Goal: Transaction & Acquisition: Purchase product/service

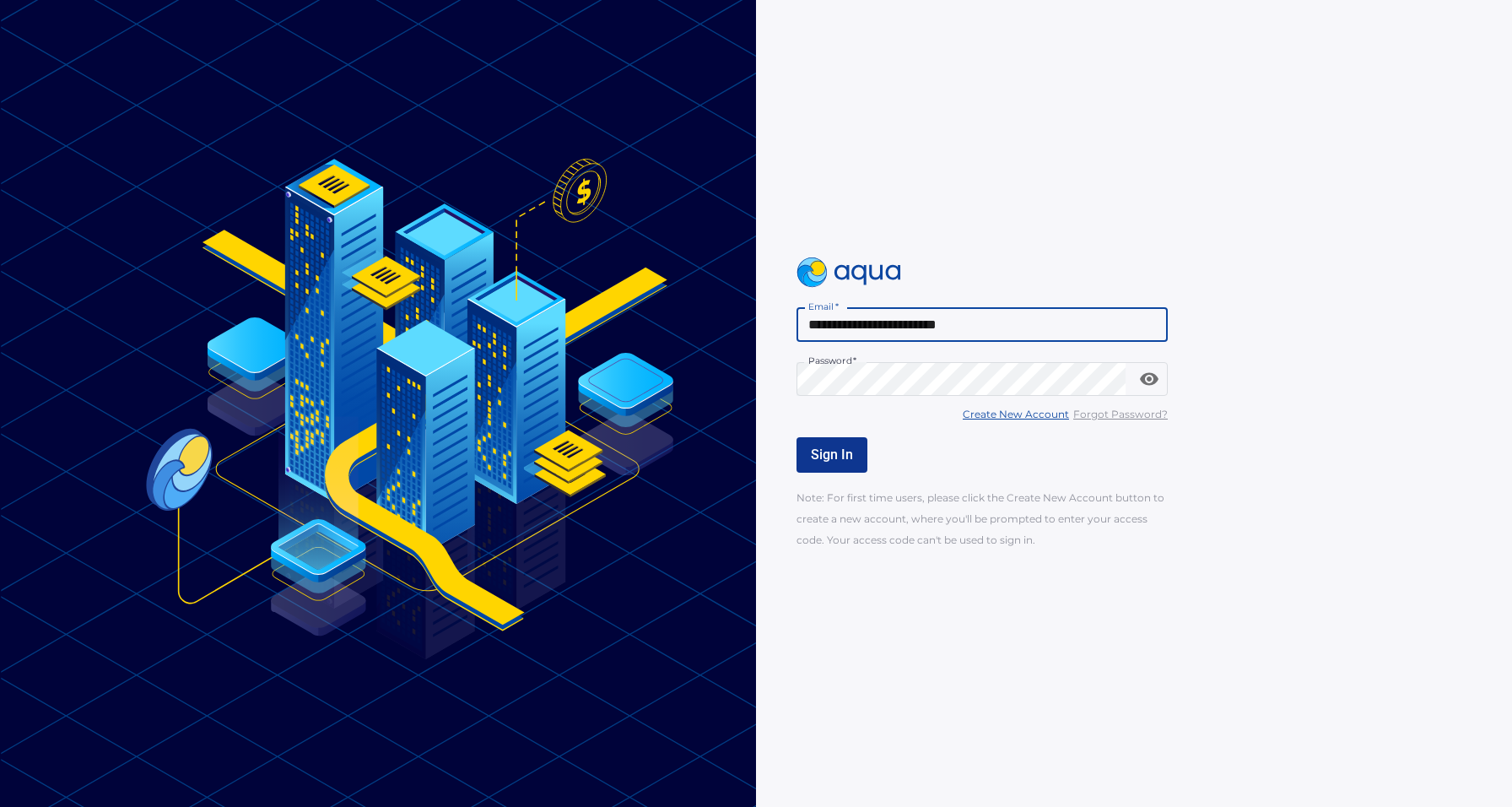
click at [850, 461] on span "Sign In" at bounding box center [831, 454] width 42 height 16
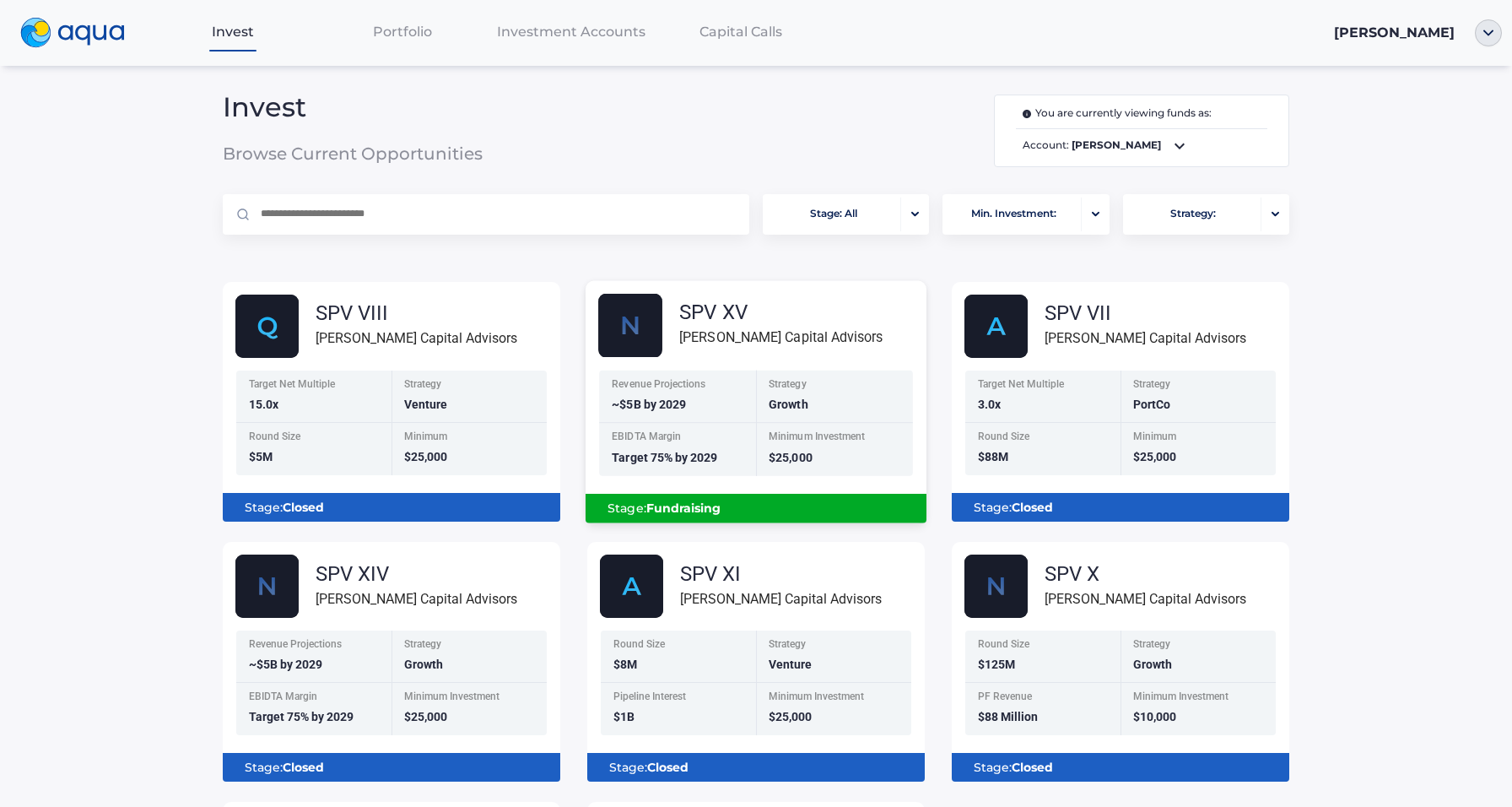
click at [762, 513] on div "Stage: Fundraising" at bounding box center [755, 508] width 314 height 29
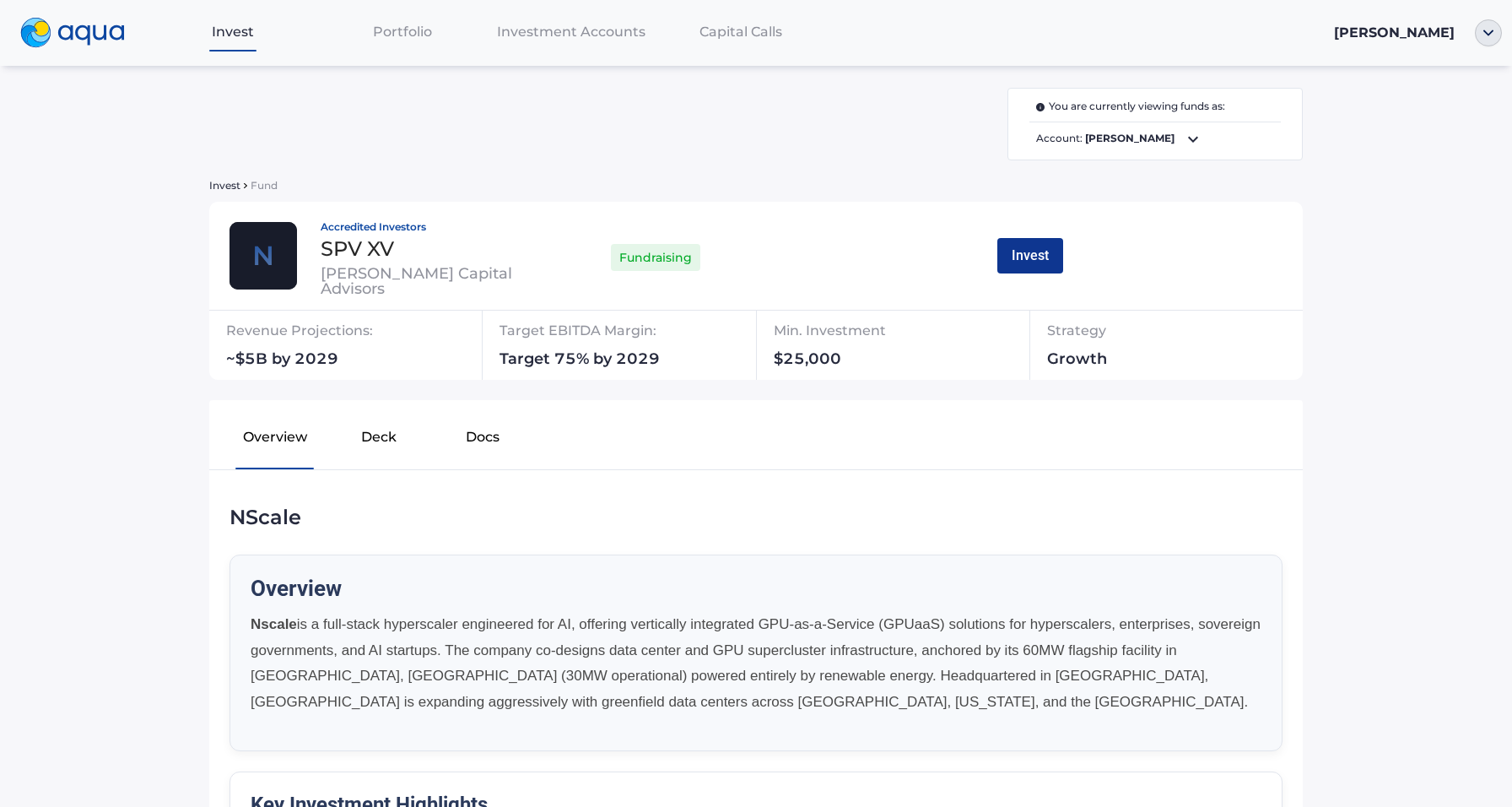
click at [1029, 258] on button "Invest" at bounding box center [1030, 256] width 66 height 36
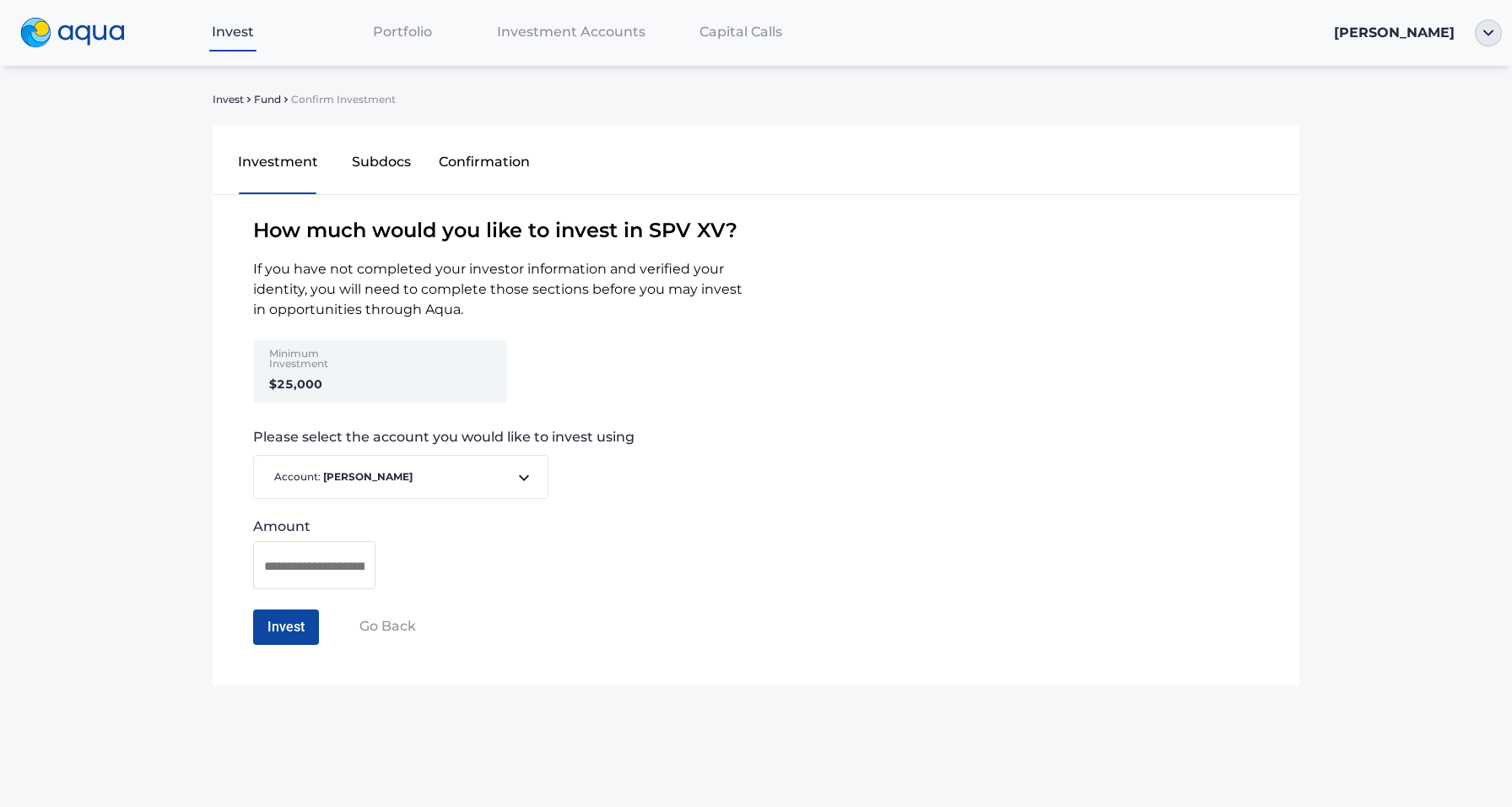
click at [374, 387] on div "Minimum Investment $25,000" at bounding box center [322, 371] width 131 height 63
click at [319, 570] on input at bounding box center [314, 565] width 100 height 22
type input "********"
click at [304, 618] on button "Invest" at bounding box center [286, 627] width 66 height 36
click at [378, 624] on button "Confirm Investment" at bounding box center [327, 627] width 148 height 36
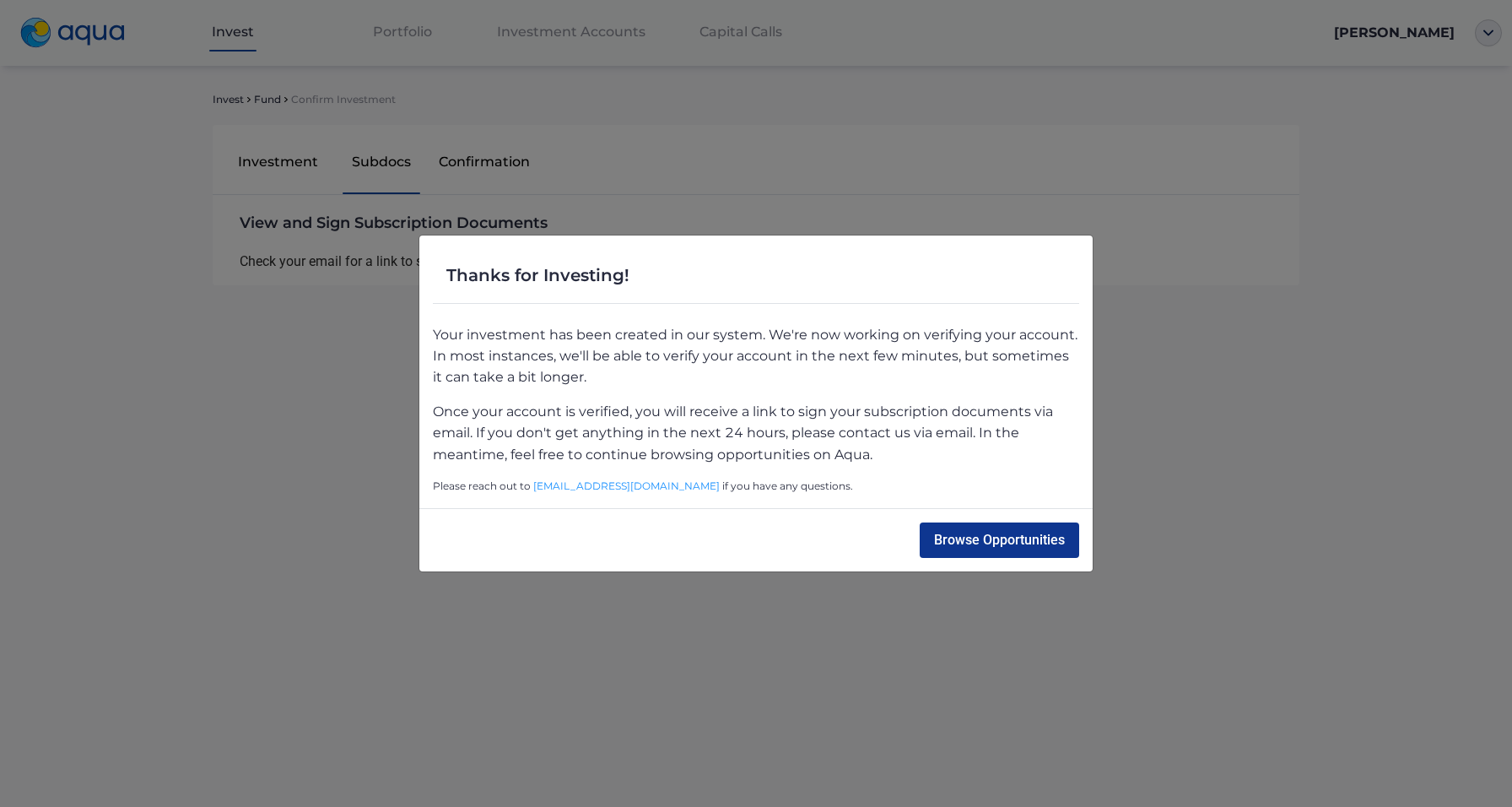
click at [961, 538] on button "Browse Opportunities" at bounding box center [999, 540] width 159 height 36
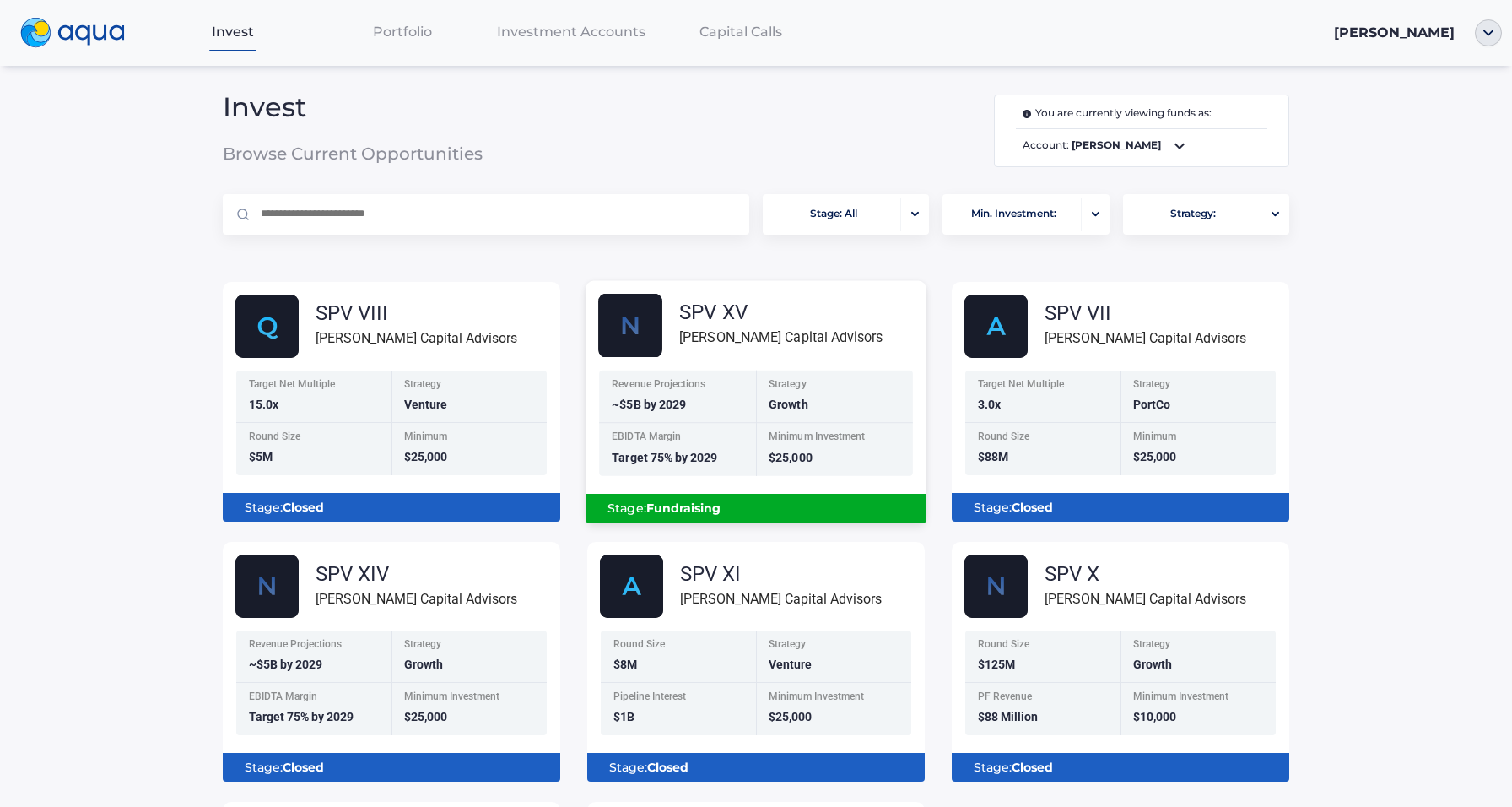
click at [682, 486] on div "Stage: Fundraising" at bounding box center [756, 501] width 341 height 43
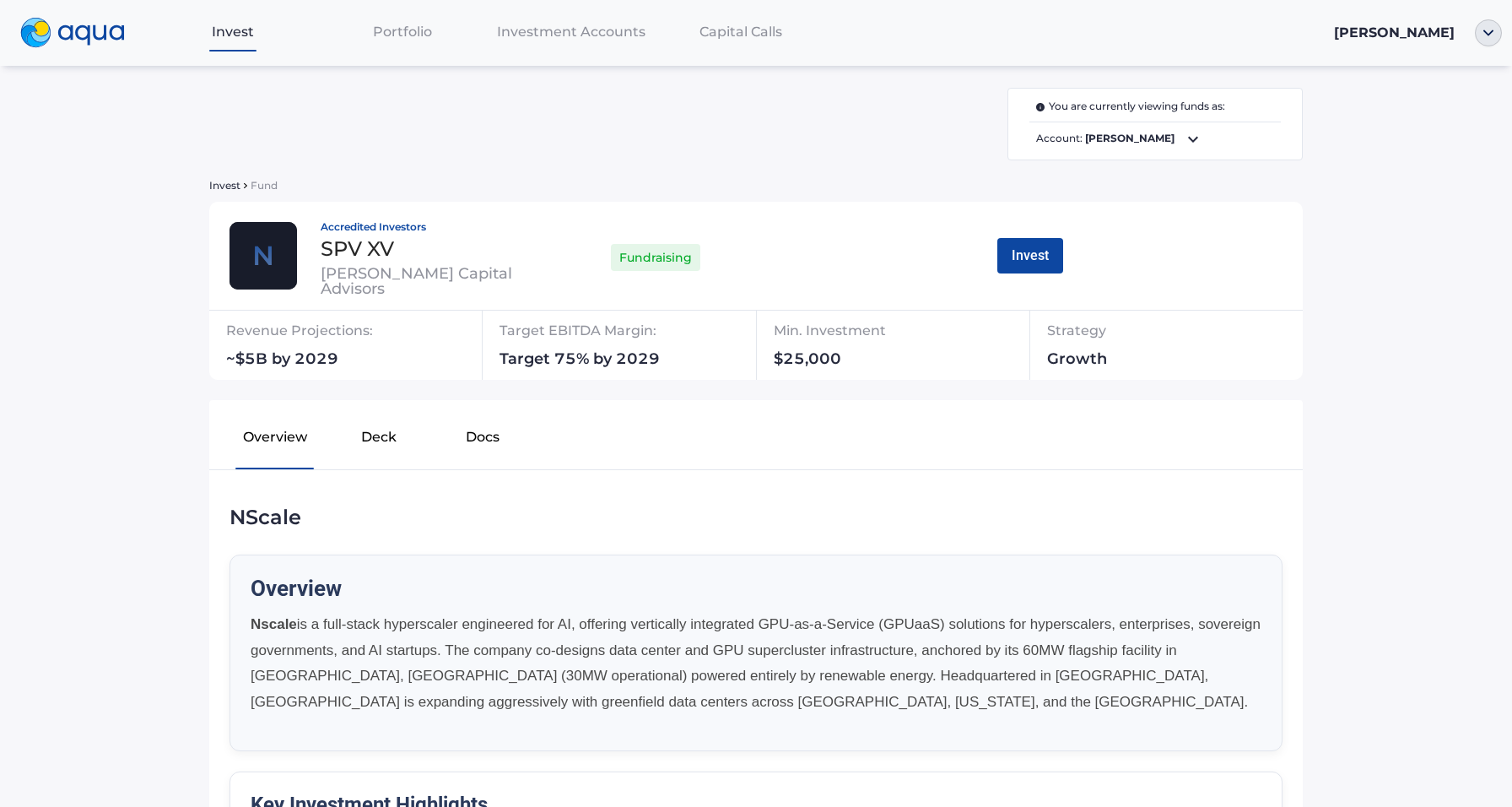
click at [233, 38] on span "Invest" at bounding box center [232, 31] width 42 height 16
